Goal: Task Accomplishment & Management: Manage account settings

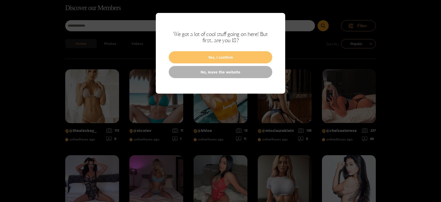
click at [208, 53] on button "Yes, I confirm" at bounding box center [221, 57] width 104 height 12
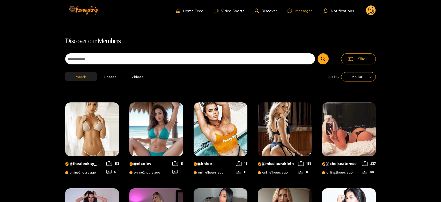
click at [301, 11] on div "Messages" at bounding box center [299, 11] width 25 height 6
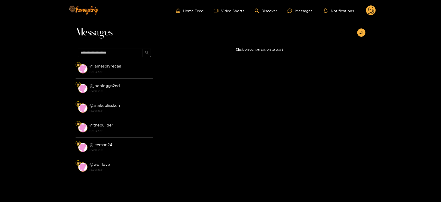
click at [110, 70] on strong "[DATE] 20:01" at bounding box center [120, 71] width 61 height 5
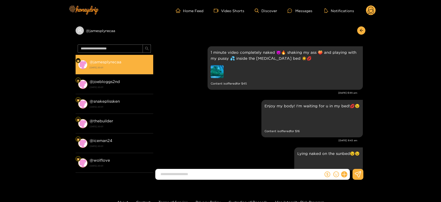
scroll to position [1134, 0]
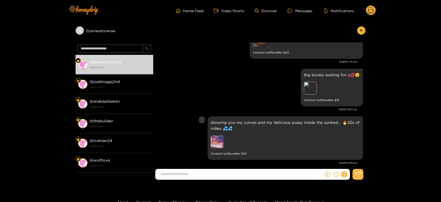
click at [218, 135] on img at bounding box center [217, 141] width 13 height 13
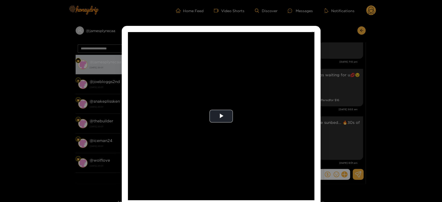
click at [218, 135] on video "Video Player" at bounding box center [221, 116] width 186 height 168
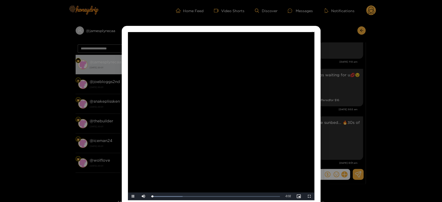
click at [218, 135] on video "Video Player" at bounding box center [221, 116] width 186 height 168
click at [333, 126] on div "**********" at bounding box center [221, 101] width 442 height 202
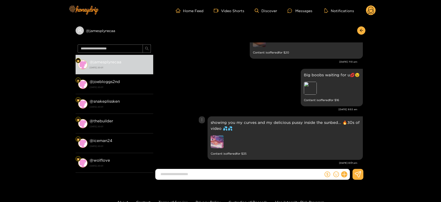
click at [217, 135] on img at bounding box center [217, 141] width 13 height 13
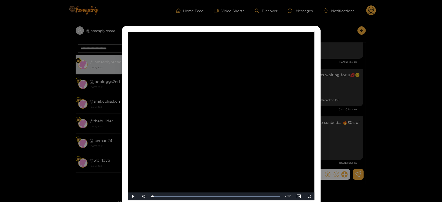
click at [237, 132] on video "Video Player" at bounding box center [221, 116] width 186 height 168
click at [239, 131] on video "Video Player" at bounding box center [221, 116] width 186 height 168
click at [333, 122] on div "**********" at bounding box center [221, 101] width 442 height 202
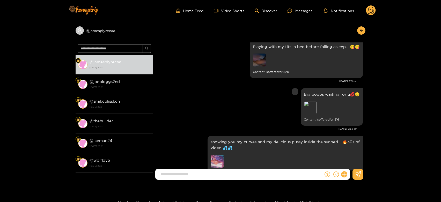
scroll to position [1105, 0]
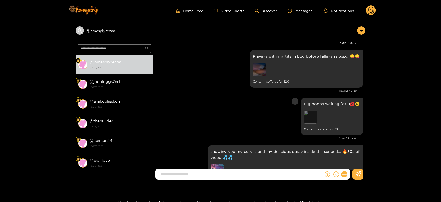
click at [309, 111] on div "Preview" at bounding box center [310, 117] width 13 height 13
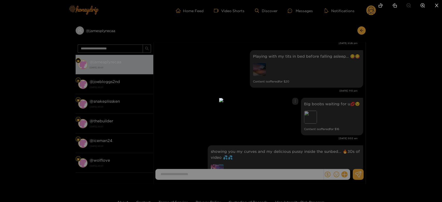
click at [309, 107] on div at bounding box center [221, 101] width 442 height 202
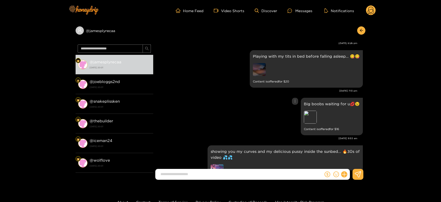
scroll to position [1077, 0]
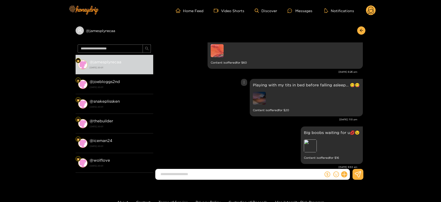
click at [264, 93] on img at bounding box center [259, 98] width 13 height 13
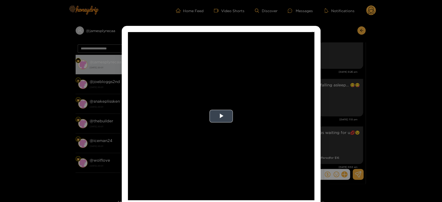
click at [256, 103] on video "Video Player" at bounding box center [221, 116] width 186 height 168
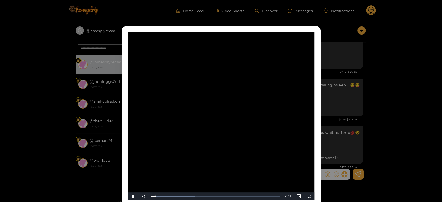
click at [256, 104] on video "Video Player" at bounding box center [221, 116] width 186 height 168
click at [249, 117] on video "Video Player" at bounding box center [221, 116] width 186 height 168
click at [350, 117] on div "**********" at bounding box center [221, 101] width 442 height 202
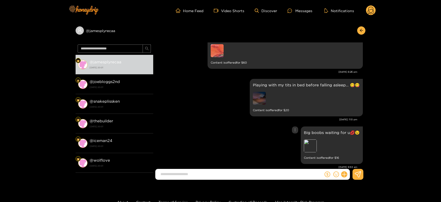
scroll to position [1048, 0]
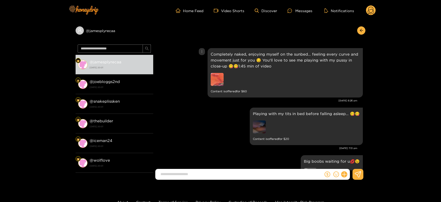
click at [217, 77] on img at bounding box center [217, 79] width 13 height 13
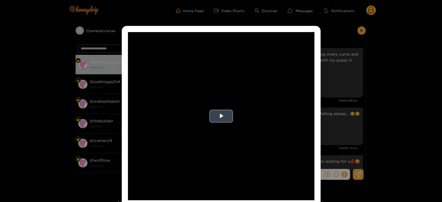
click at [220, 105] on video "Video Player" at bounding box center [221, 116] width 186 height 168
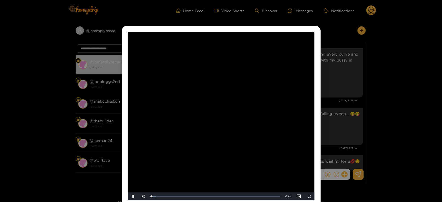
click at [220, 105] on video "Video Player" at bounding box center [221, 116] width 186 height 168
click at [354, 107] on div "**********" at bounding box center [221, 101] width 442 height 202
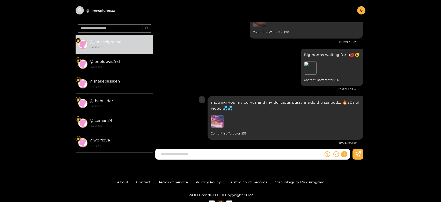
scroll to position [29, 0]
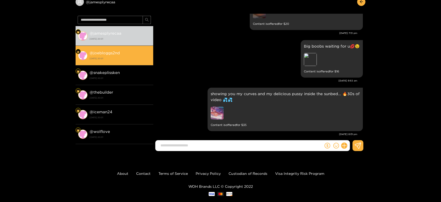
click at [111, 56] on strong "[DATE] 20:01" at bounding box center [120, 58] width 61 height 5
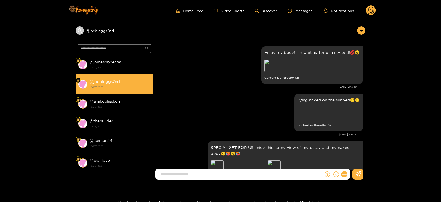
scroll to position [1128, 0]
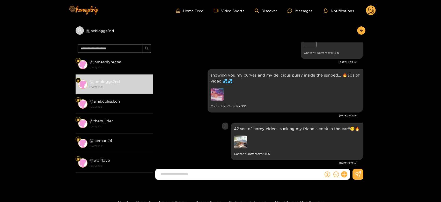
click at [245, 141] on img at bounding box center [240, 142] width 13 height 13
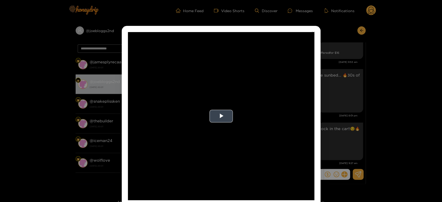
click at [235, 130] on video "Video Player" at bounding box center [221, 116] width 186 height 168
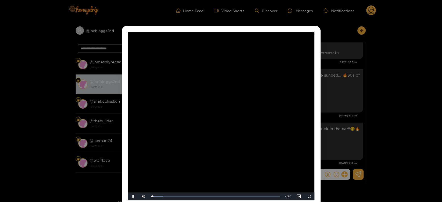
click at [235, 130] on video "Video Player" at bounding box center [221, 116] width 186 height 168
click at [334, 115] on div "**********" at bounding box center [221, 101] width 442 height 202
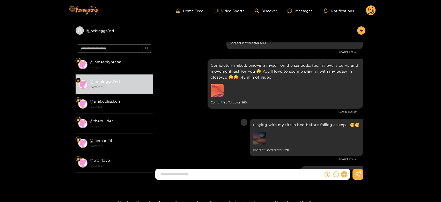
scroll to position [980, 0]
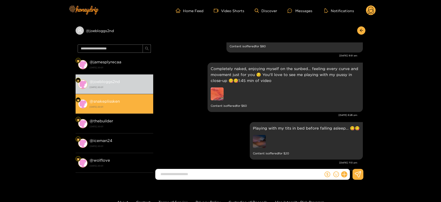
click at [113, 100] on strong "@ snakeplissken" at bounding box center [105, 101] width 30 height 4
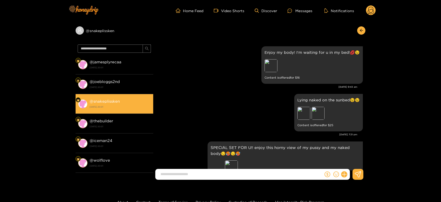
scroll to position [1128, 0]
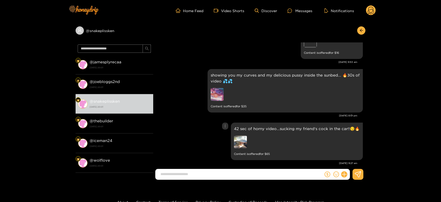
click at [247, 136] on img at bounding box center [240, 142] width 13 height 13
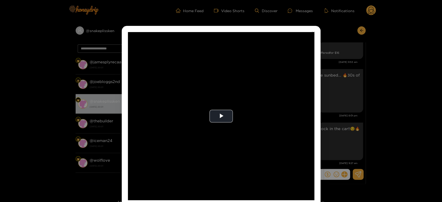
drag, startPoint x: 414, startPoint y: 99, endPoint x: 405, endPoint y: 99, distance: 9.1
click at [411, 99] on div "**********" at bounding box center [221, 101] width 442 height 202
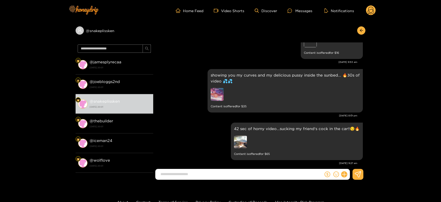
click at [368, 11] on icon at bounding box center [371, 11] width 6 height 9
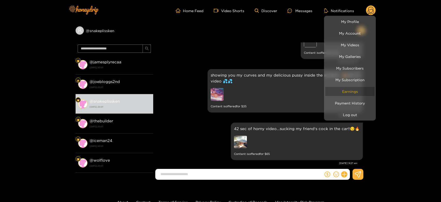
click at [352, 95] on link "Earnings" at bounding box center [349, 91] width 49 height 9
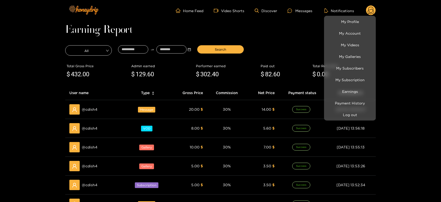
click at [92, 111] on div at bounding box center [220, 101] width 441 height 202
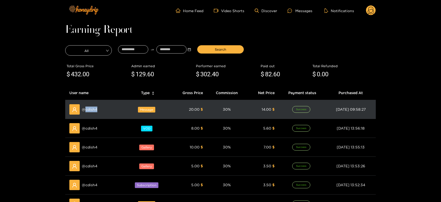
copy span "cdish4"
click at [92, 111] on span "@ cdish4" at bounding box center [90, 110] width 16 height 6
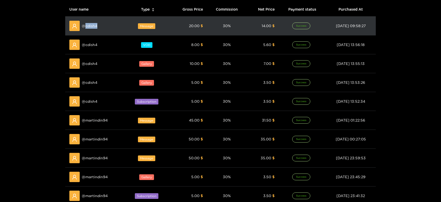
scroll to position [84, 0]
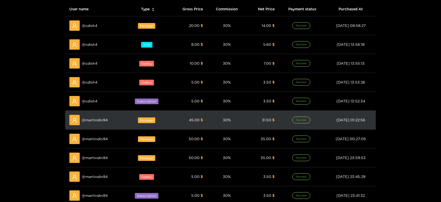
click at [93, 120] on span "@ martindin94" at bounding box center [95, 120] width 26 height 6
copy span "martindin94"
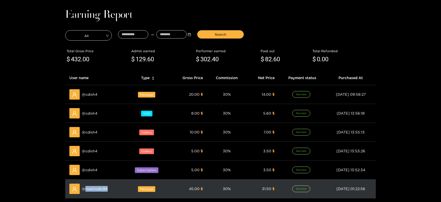
scroll to position [0, 0]
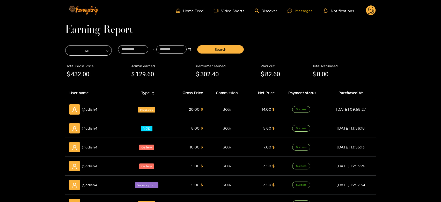
click at [306, 10] on div "Messages" at bounding box center [299, 11] width 25 height 6
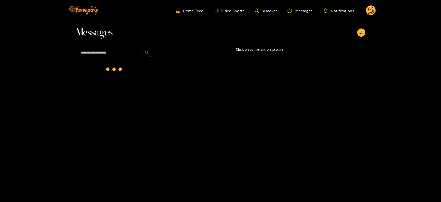
click at [114, 58] on span at bounding box center [115, 53] width 78 height 12
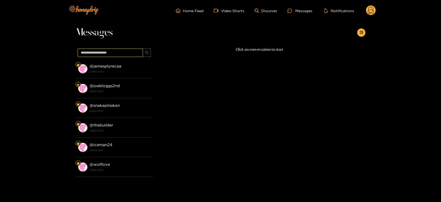
click at [99, 51] on input "text" at bounding box center [110, 53] width 65 height 8
paste input "**********"
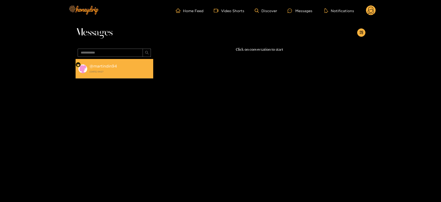
click at [114, 70] on strong "[DATE] 09:27" at bounding box center [120, 71] width 61 height 5
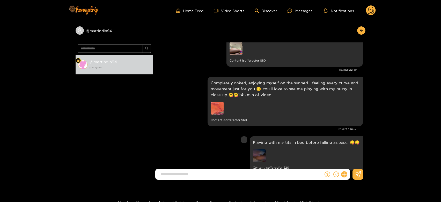
scroll to position [956, 0]
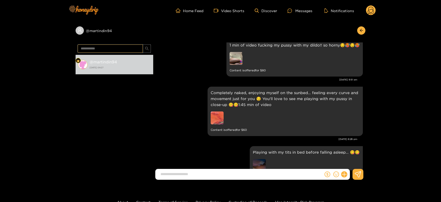
click at [123, 46] on input "**********" at bounding box center [110, 49] width 65 height 8
paste input "text"
type input "******"
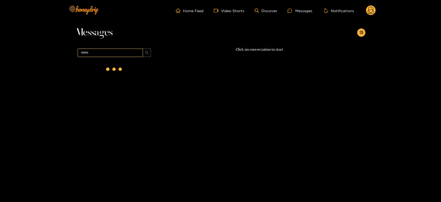
scroll to position [0, 0]
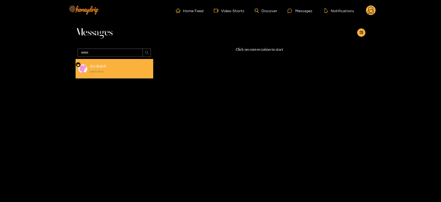
drag, startPoint x: 145, startPoint y: 68, endPoint x: 151, endPoint y: 67, distance: 5.8
click at [145, 68] on div "@ cdish4 [DATE] 09:27" at bounding box center [120, 69] width 61 height 12
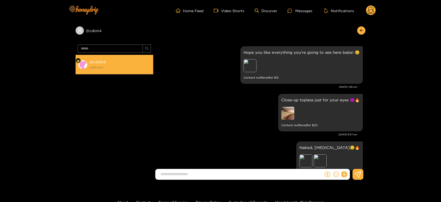
scroll to position [986, 0]
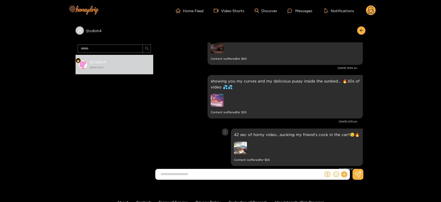
click at [242, 142] on img at bounding box center [240, 148] width 13 height 13
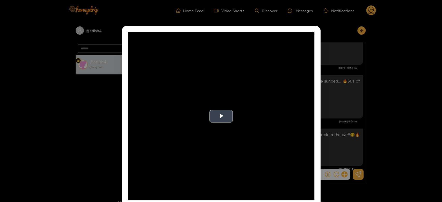
click at [242, 124] on video "Video Player" at bounding box center [221, 116] width 186 height 168
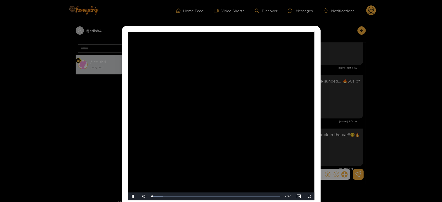
click at [242, 124] on video "Video Player" at bounding box center [221, 116] width 186 height 168
click at [364, 123] on div "**********" at bounding box center [221, 101] width 442 height 202
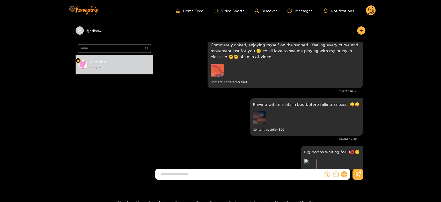
scroll to position [727, 0]
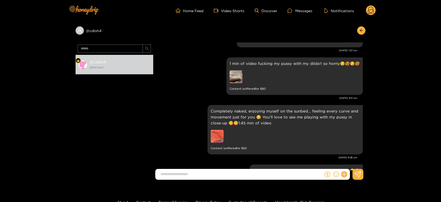
click at [372, 14] on circle at bounding box center [371, 10] width 10 height 10
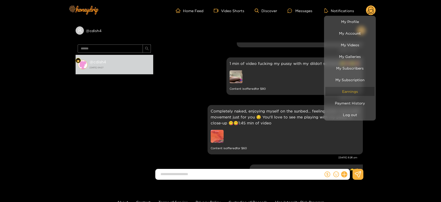
click at [354, 88] on link "Earnings" at bounding box center [349, 91] width 49 height 9
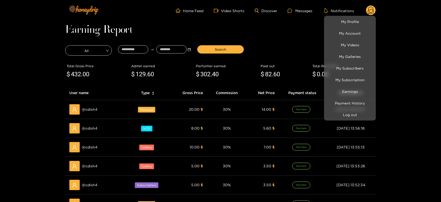
click at [93, 105] on div at bounding box center [220, 101] width 441 height 202
click at [93, 105] on div "@ cdish4" at bounding box center [95, 109] width 52 height 10
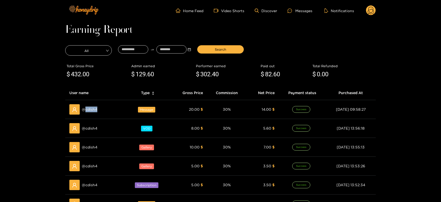
copy span "cdish4"
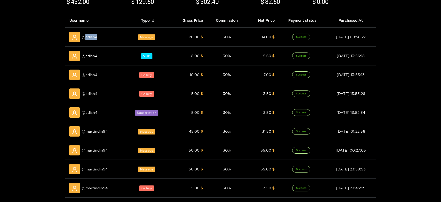
scroll to position [86, 0]
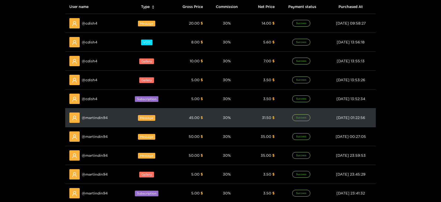
click at [95, 122] on div "@ martindin94" at bounding box center [95, 118] width 52 height 10
copy span "martindin94"
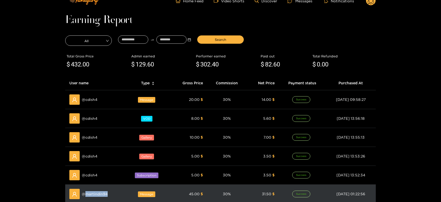
scroll to position [0, 0]
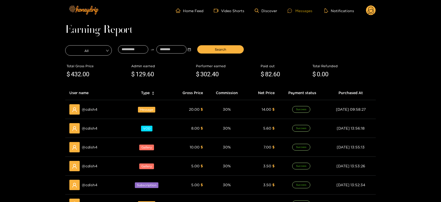
click at [298, 12] on div "Messages" at bounding box center [299, 11] width 25 height 6
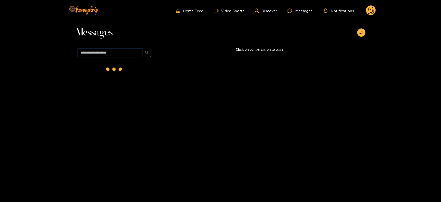
click at [124, 56] on input "text" at bounding box center [110, 53] width 65 height 8
paste input "**********"
click at [123, 65] on div "@ martindin94 [DATE] 09:27" at bounding box center [120, 69] width 61 height 12
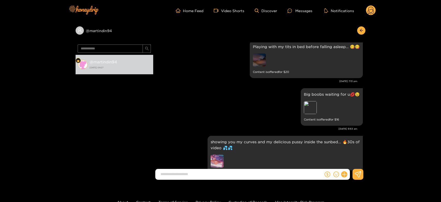
scroll to position [985, 0]
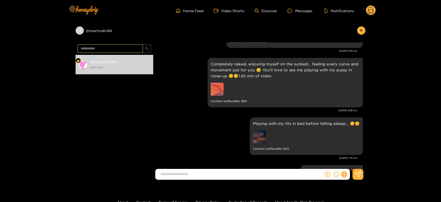
click at [105, 49] on input "**********" at bounding box center [110, 49] width 65 height 8
paste input "text"
type input "******"
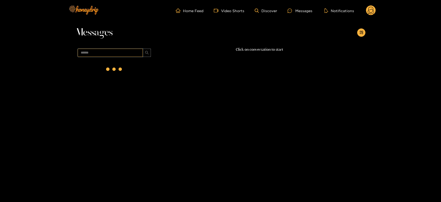
scroll to position [0, 0]
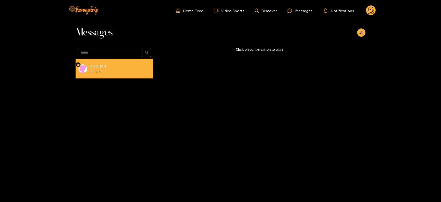
click at [111, 72] on strong "[DATE] 09:27" at bounding box center [120, 71] width 61 height 5
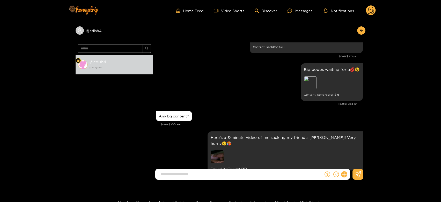
scroll to position [871, 0]
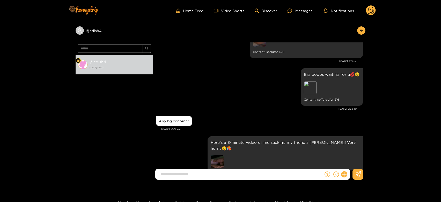
click at [367, 10] on icon at bounding box center [371, 10] width 10 height 10
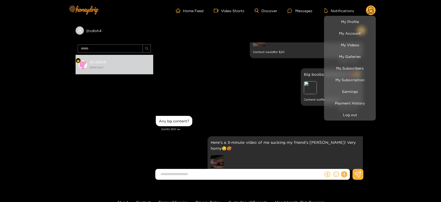
click at [371, 10] on div at bounding box center [220, 101] width 441 height 202
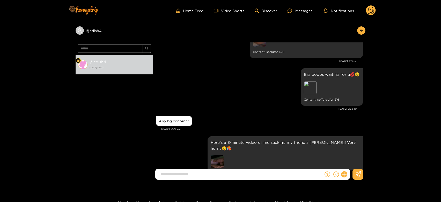
click at [371, 10] on circle at bounding box center [371, 10] width 10 height 10
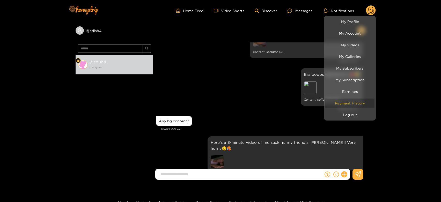
scroll to position [986, 0]
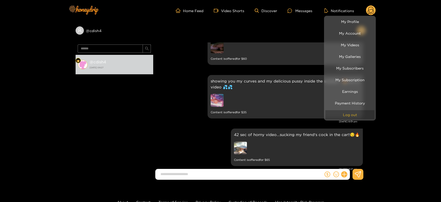
click at [346, 112] on button "Log out" at bounding box center [349, 114] width 49 height 9
